Goal: Navigation & Orientation: Find specific page/section

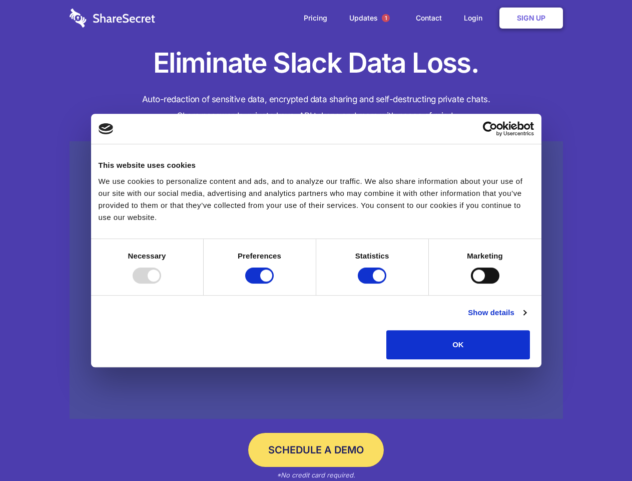
click at [161, 283] on div at bounding box center [147, 275] width 29 height 16
click at [274, 283] on input "Preferences" at bounding box center [259, 275] width 29 height 16
checkbox input "false"
click at [373, 283] on input "Statistics" at bounding box center [372, 275] width 29 height 16
checkbox input "false"
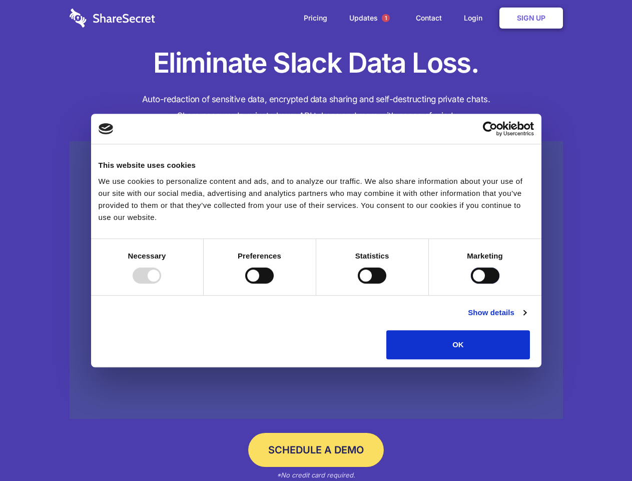
click at [471, 283] on input "Marketing" at bounding box center [485, 275] width 29 height 16
checkbox input "true"
click at [526, 318] on link "Show details" at bounding box center [497, 312] width 58 height 12
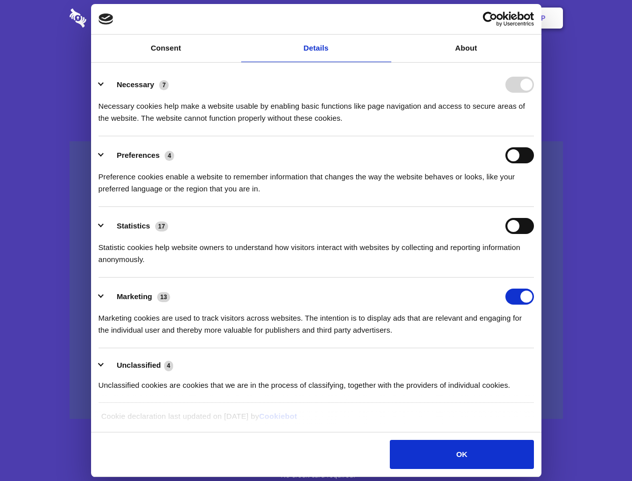
click at [534, 136] on li "Necessary 7 Necessary cookies help make a website usable by enabling basic func…" at bounding box center [316, 101] width 435 height 71
click at [385, 18] on span "1" at bounding box center [386, 18] width 8 height 8
